Goal: Navigation & Orientation: Find specific page/section

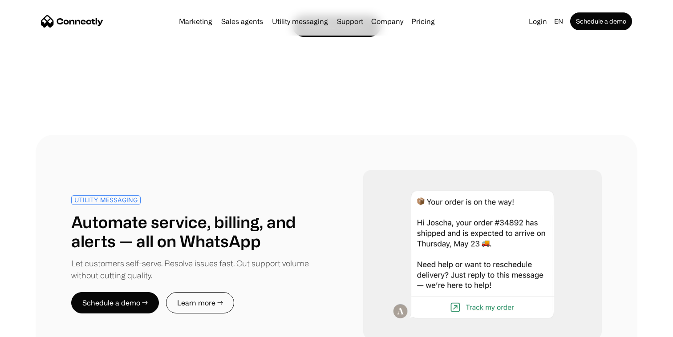
scroll to position [3039, 0]
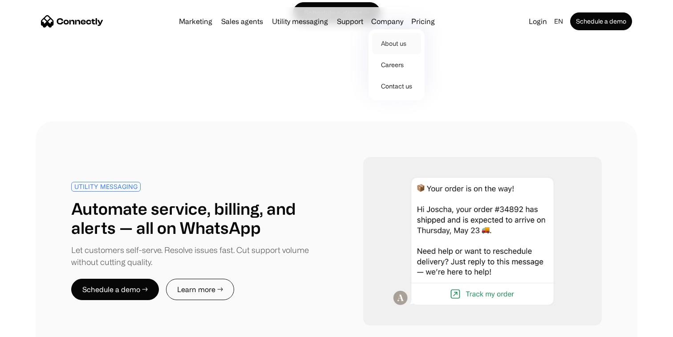
click at [381, 36] on link "About us" at bounding box center [396, 43] width 49 height 21
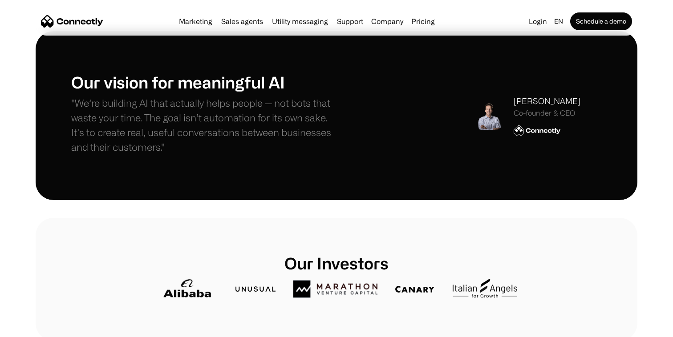
scroll to position [201, 0]
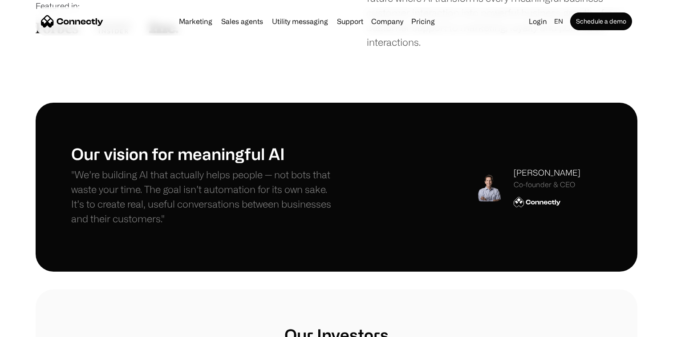
click at [484, 191] on img at bounding box center [488, 187] width 28 height 28
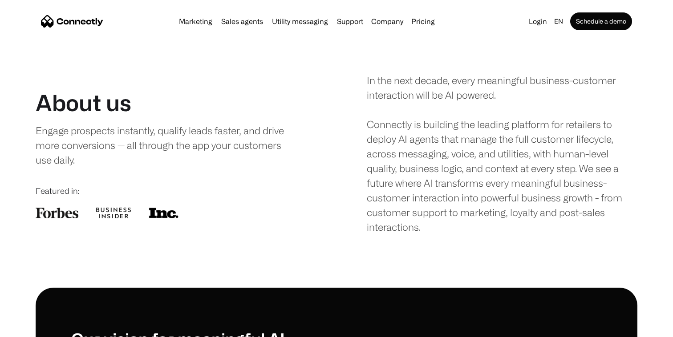
scroll to position [0, 0]
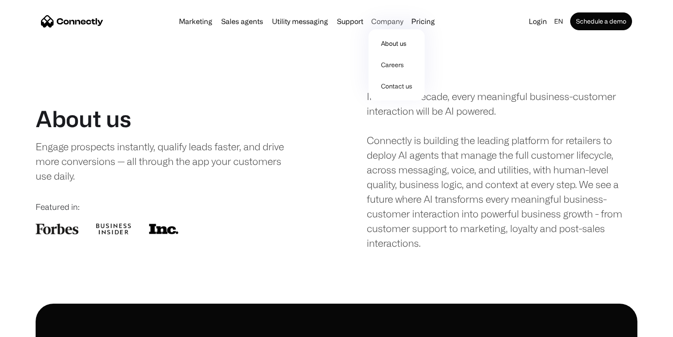
click at [387, 19] on div "Company" at bounding box center [387, 21] width 32 height 12
click at [389, 66] on link "Careers" at bounding box center [396, 64] width 49 height 21
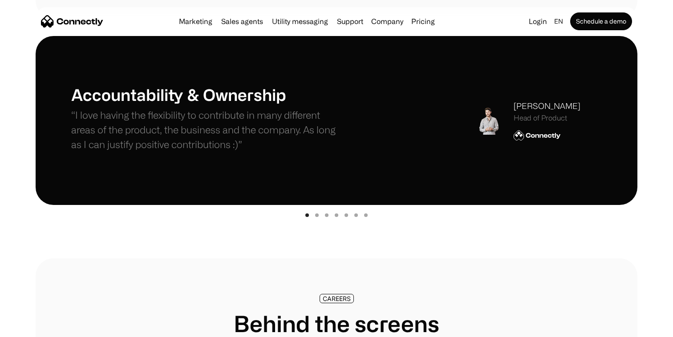
scroll to position [266, 0]
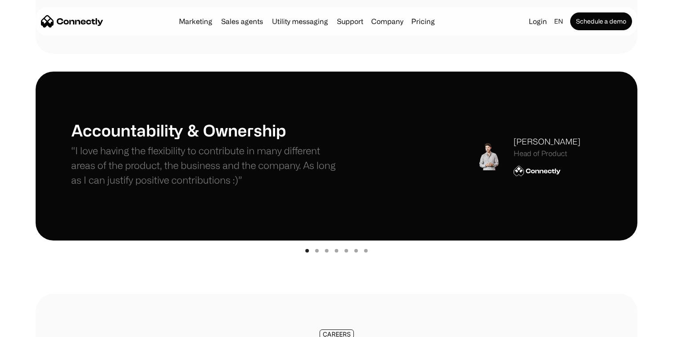
click at [317, 251] on div "Show slide 2 of 7" at bounding box center [317, 251] width 4 height 4
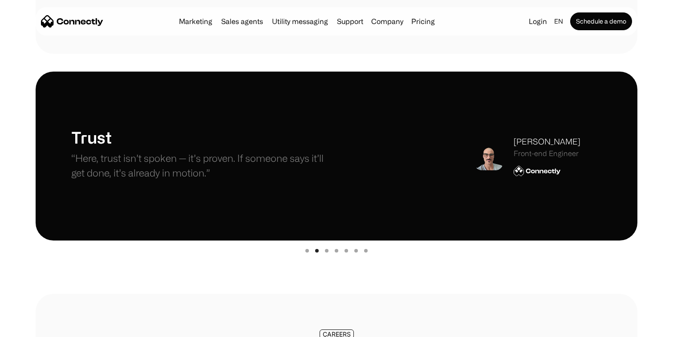
click at [326, 251] on div "Show slide 3 of 7" at bounding box center [327, 251] width 4 height 4
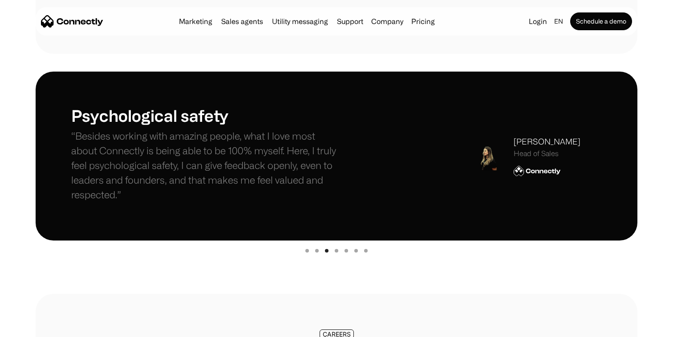
click at [335, 251] on div "Show slide 4 of 7" at bounding box center [336, 251] width 4 height 4
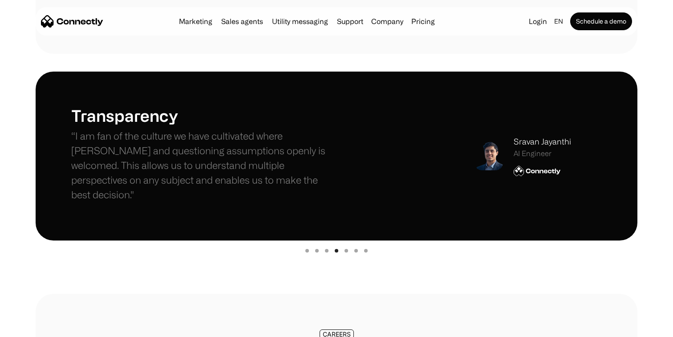
click at [346, 251] on div "Show slide 5 of 7" at bounding box center [346, 251] width 4 height 4
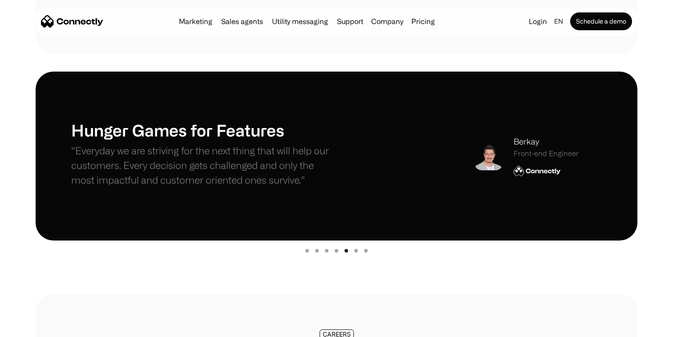
click at [356, 251] on div "Show slide 6 of 7" at bounding box center [356, 251] width 4 height 4
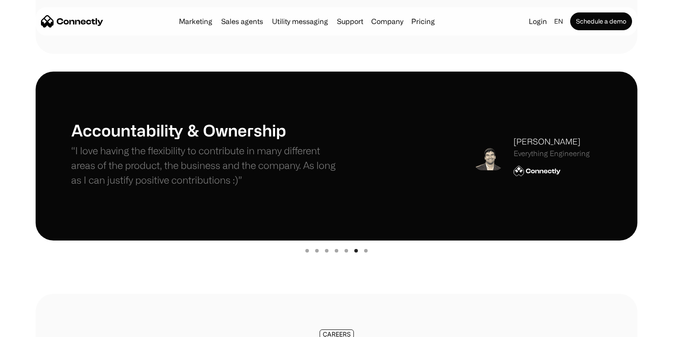
click at [490, 158] on img "6 of 7" at bounding box center [488, 156] width 28 height 28
click at [530, 140] on div "Andreas Nomikos" at bounding box center [551, 142] width 76 height 12
click at [365, 250] on div "Show slide 7 of 7" at bounding box center [366, 251] width 4 height 4
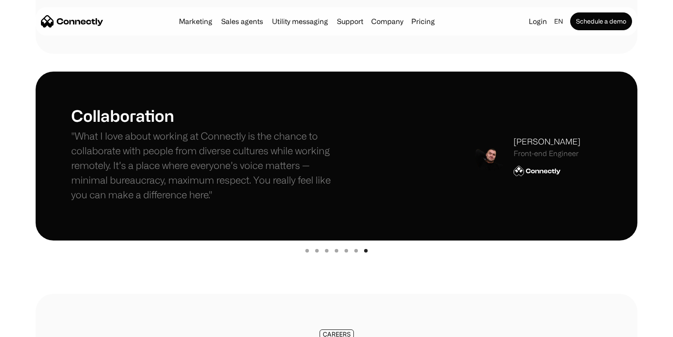
click at [356, 252] on div "Show slide 6 of 7" at bounding box center [356, 251] width 4 height 4
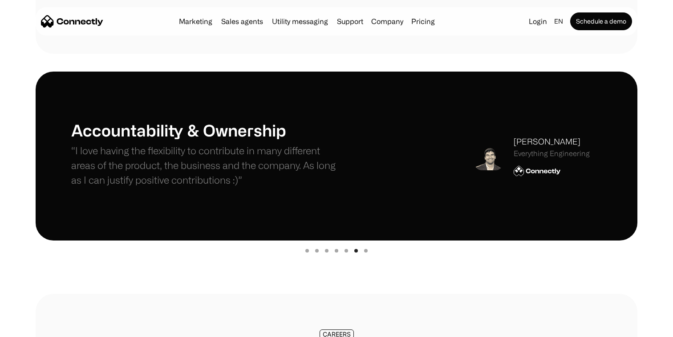
drag, startPoint x: 511, startPoint y: 143, endPoint x: 576, endPoint y: 137, distance: 66.1
click at [576, 137] on div "Andreas Nomikos Everything Engineering" at bounding box center [531, 156] width 115 height 40
copy div "Andreas Nomikos"
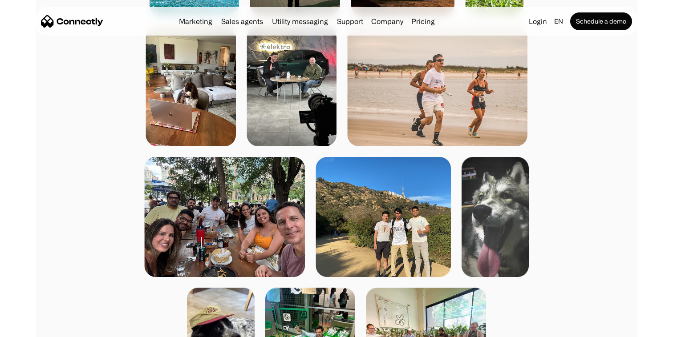
scroll to position [915, 0]
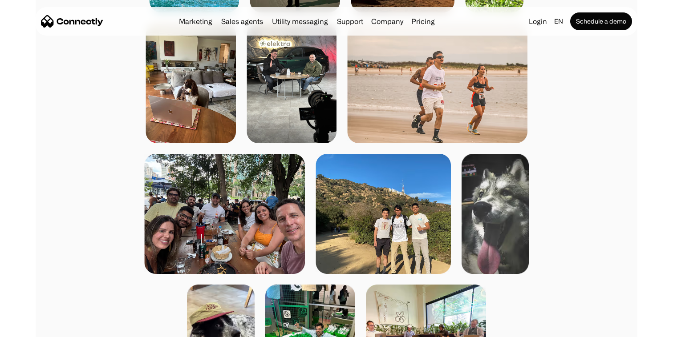
click at [268, 212] on img at bounding box center [224, 214] width 161 height 120
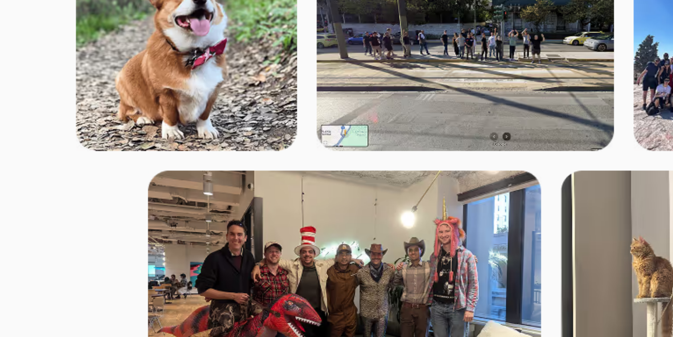
scroll to position [1249, 0]
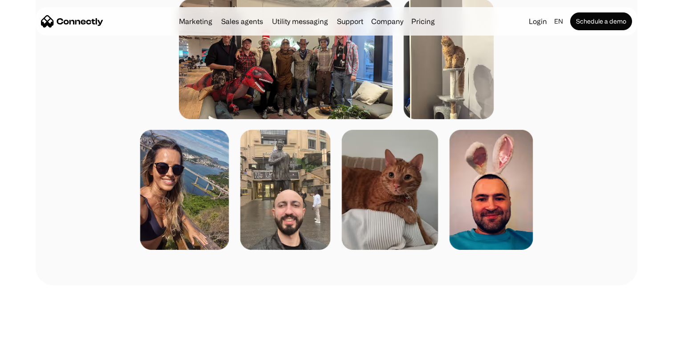
click at [214, 232] on img at bounding box center [184, 190] width 89 height 120
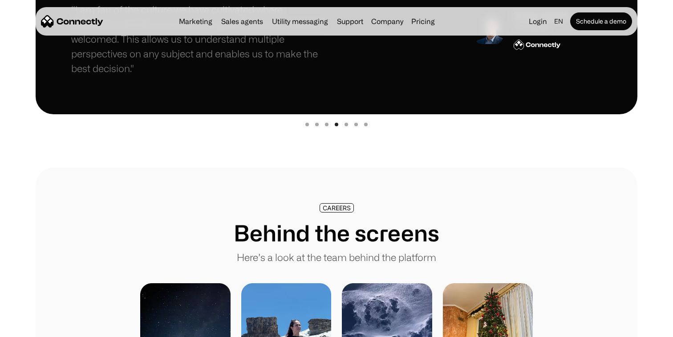
scroll to position [514, 0]
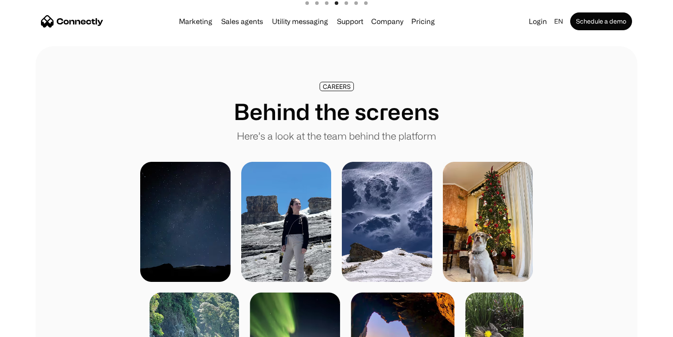
click at [269, 200] on img at bounding box center [286, 222] width 90 height 120
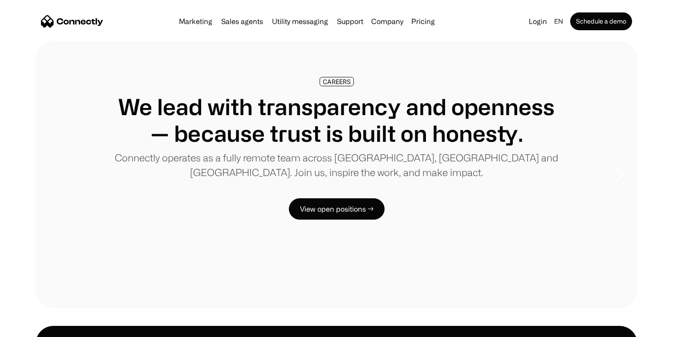
scroll to position [0, 0]
